Goal: Information Seeking & Learning: Learn about a topic

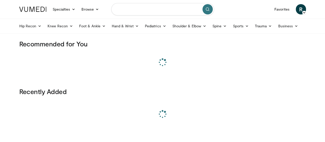
drag, startPoint x: 0, startPoint y: 0, endPoint x: 178, endPoint y: 11, distance: 178.4
click at [178, 11] on input "Search topics, interventions" at bounding box center [162, 9] width 103 height 12
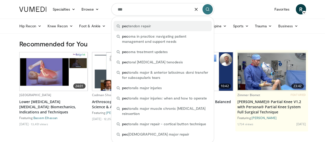
click at [144, 25] on span "pec tendon repair" at bounding box center [136, 25] width 29 height 5
type input "**********"
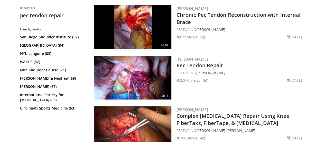
scroll to position [154, 0]
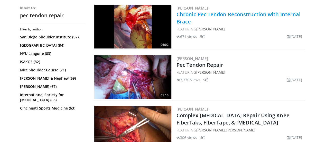
click at [219, 13] on link "Chronic Pec Tendon Reconstruction with Internal Brace" at bounding box center [238, 18] width 124 height 14
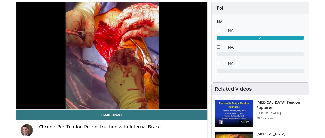
scroll to position [26, 0]
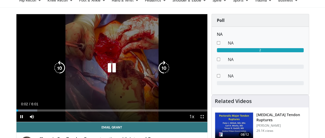
click at [164, 74] on icon "Video Player" at bounding box center [164, 68] width 14 height 14
click at [52, 71] on icon "Video Player" at bounding box center [59, 68] width 14 height 14
click at [164, 75] on icon "Video Player" at bounding box center [164, 68] width 14 height 14
click at [166, 73] on icon "Video Player" at bounding box center [164, 68] width 14 height 14
click at [168, 71] on icon "Video Player" at bounding box center [164, 68] width 14 height 14
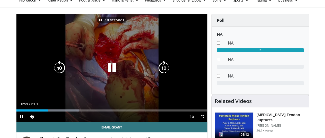
click at [168, 71] on icon "Video Player" at bounding box center [164, 68] width 14 height 14
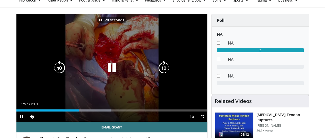
click at [168, 71] on icon "Video Player" at bounding box center [164, 68] width 14 height 14
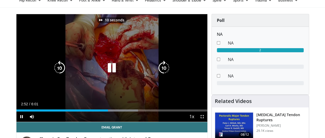
click at [168, 71] on icon "Video Player" at bounding box center [164, 68] width 14 height 14
click at [167, 72] on icon "Video Player" at bounding box center [164, 68] width 14 height 14
click at [167, 71] on icon "Video Player" at bounding box center [164, 68] width 14 height 14
click at [166, 71] on icon "Video Player" at bounding box center [164, 68] width 14 height 14
click at [165, 72] on icon "Video Player" at bounding box center [164, 68] width 14 height 14
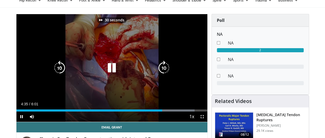
click at [169, 74] on icon "Video Player" at bounding box center [164, 68] width 14 height 14
click at [165, 74] on icon "Video Player" at bounding box center [164, 68] width 14 height 14
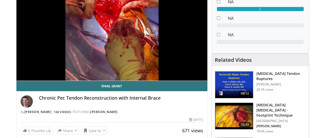
scroll to position [128, 0]
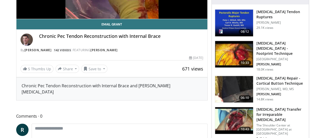
click at [276, 43] on h3 "Pectoralis Major Rupture - Footprint Technique" at bounding box center [280, 48] width 49 height 15
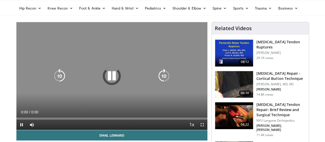
scroll to position [26, 0]
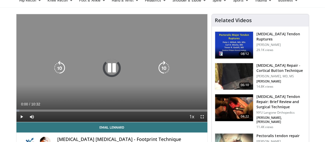
click at [167, 72] on icon "Video Player" at bounding box center [164, 68] width 14 height 14
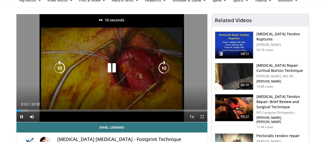
click at [167, 72] on icon "Video Player" at bounding box center [164, 68] width 14 height 14
click at [52, 75] on icon "Video Player" at bounding box center [59, 68] width 14 height 14
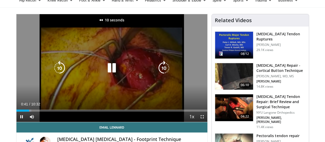
click at [52, 72] on icon "Video Player" at bounding box center [59, 68] width 14 height 14
click at [163, 75] on icon "Video Player" at bounding box center [164, 68] width 14 height 14
click at [164, 71] on icon "Video Player" at bounding box center [164, 68] width 14 height 14
click at [52, 71] on icon "Video Player" at bounding box center [59, 68] width 14 height 14
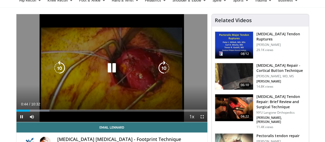
click at [166, 72] on icon "Video Player" at bounding box center [164, 68] width 14 height 14
click at [167, 73] on icon "Video Player" at bounding box center [164, 68] width 14 height 14
click at [164, 73] on icon "Video Player" at bounding box center [164, 68] width 14 height 14
click at [105, 75] on icon "Video Player" at bounding box center [112, 68] width 14 height 14
